Goal: Feedback & Contribution: Contribute content

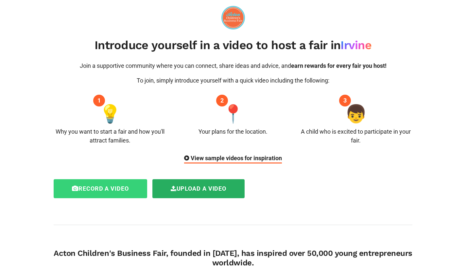
click at [129, 190] on label "Record a video" at bounding box center [101, 188] width 94 height 19
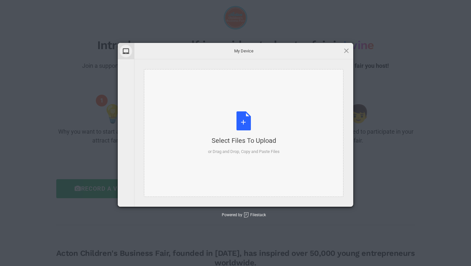
click at [208, 126] on div "Select Files to Upload or Drag and Drop, Copy and Paste Files" at bounding box center [244, 132] width 72 height 43
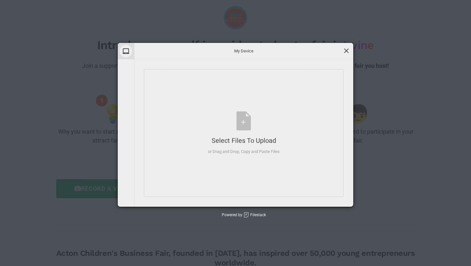
click at [347, 52] on span at bounding box center [346, 50] width 7 height 7
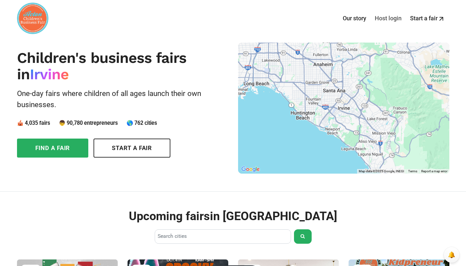
click at [380, 16] on link "Host login" at bounding box center [388, 18] width 35 height 20
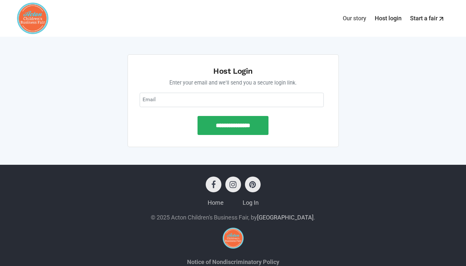
click at [364, 14] on link "Our story" at bounding box center [354, 18] width 32 height 20
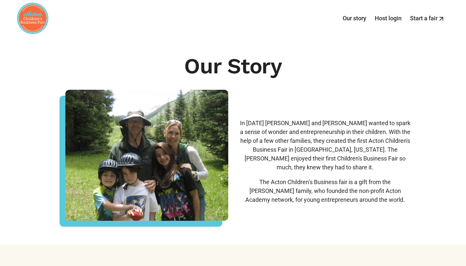
click at [360, 15] on link "Our story" at bounding box center [354, 18] width 32 height 20
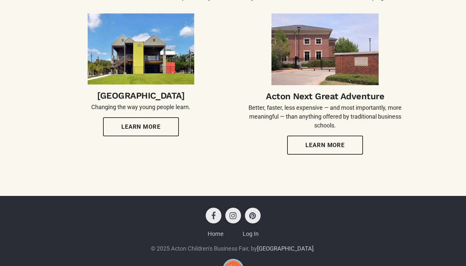
scroll to position [387, 0]
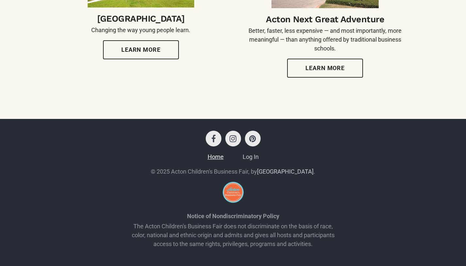
click at [215, 156] on link "Home" at bounding box center [216, 156] width 16 height 7
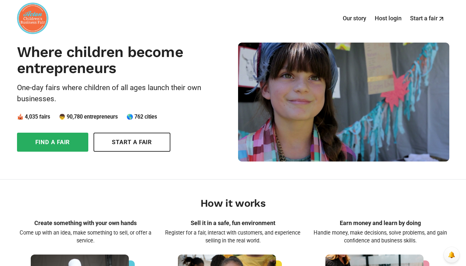
click at [34, 15] on img at bounding box center [32, 18] width 31 height 31
